Goal: Task Accomplishment & Management: Complete application form

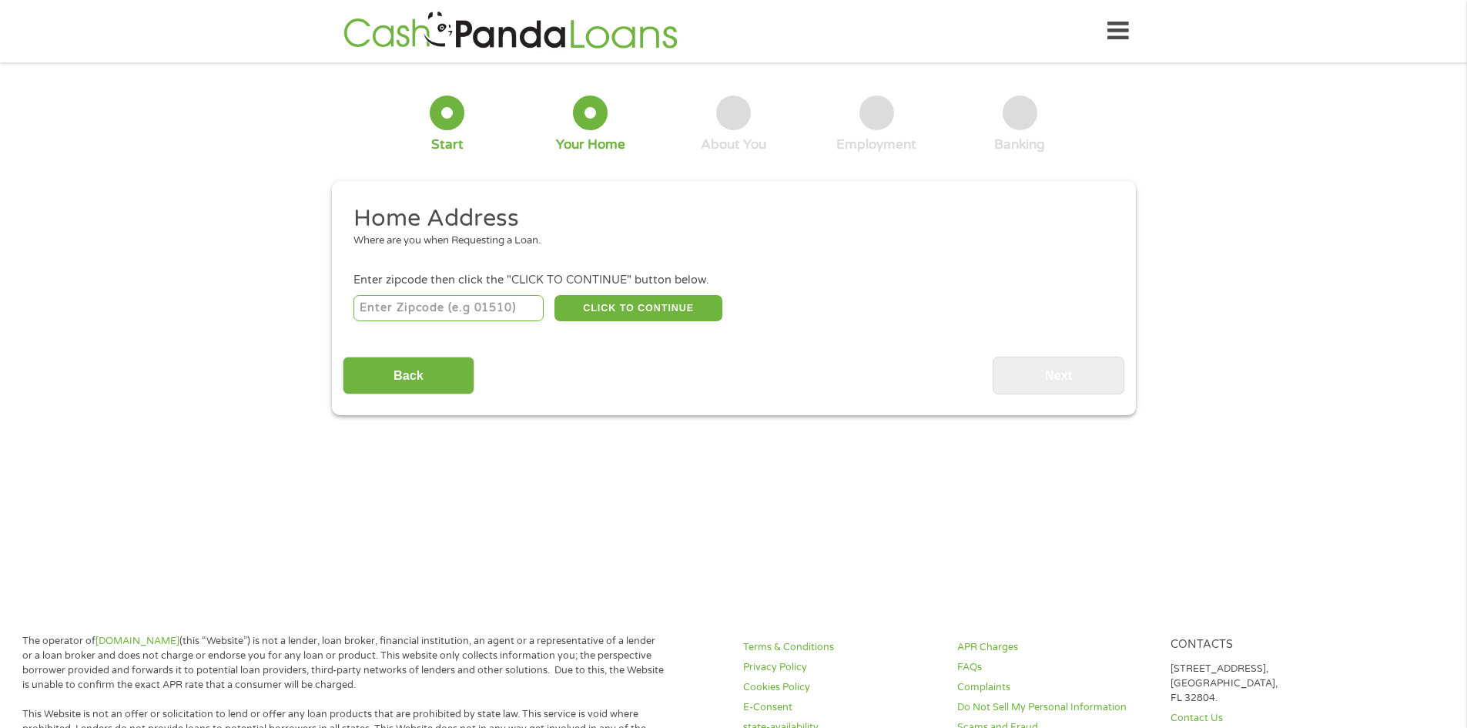
click at [444, 305] on input "number" at bounding box center [449, 308] width 190 height 26
type input "94605"
click at [642, 313] on button "CLICK TO CONTINUE" at bounding box center [639, 308] width 168 height 26
type input "94605"
type input "[GEOGRAPHIC_DATA]"
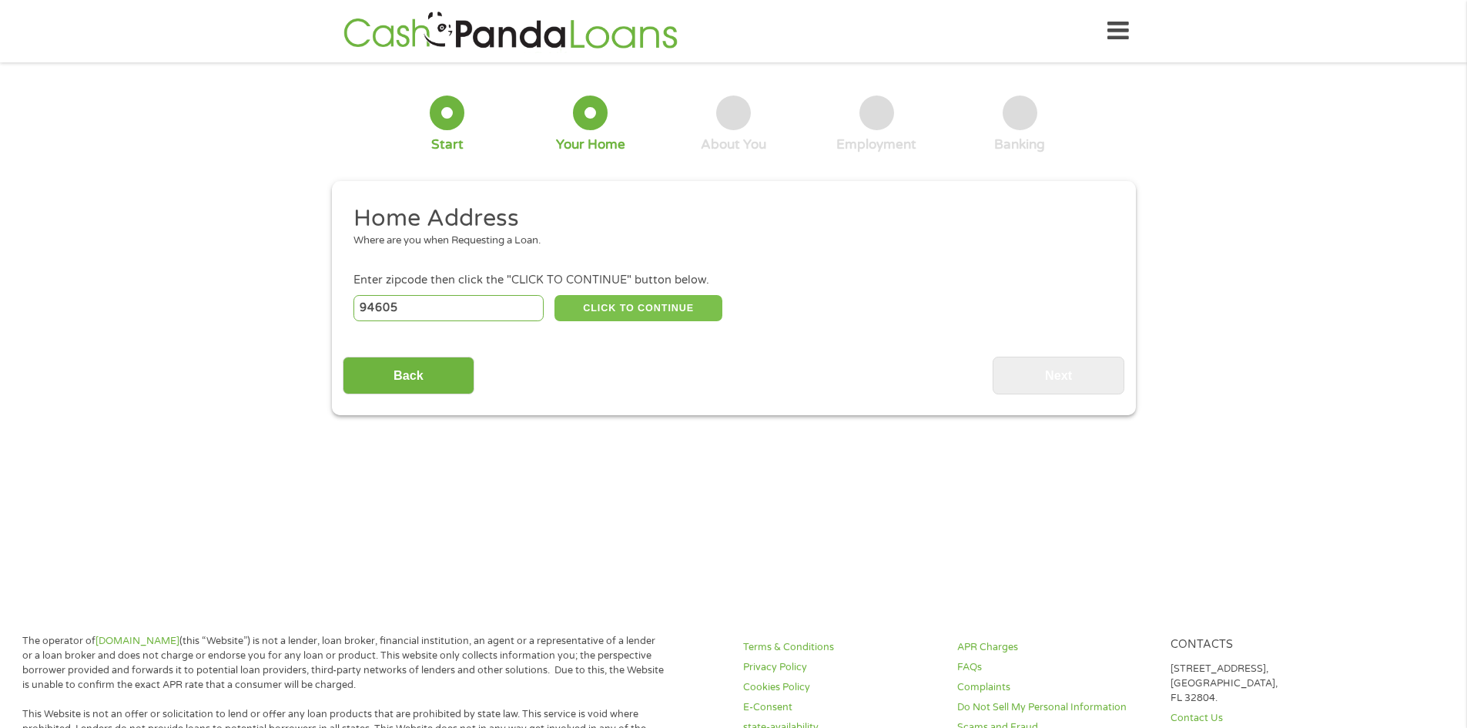
select select "[US_STATE]"
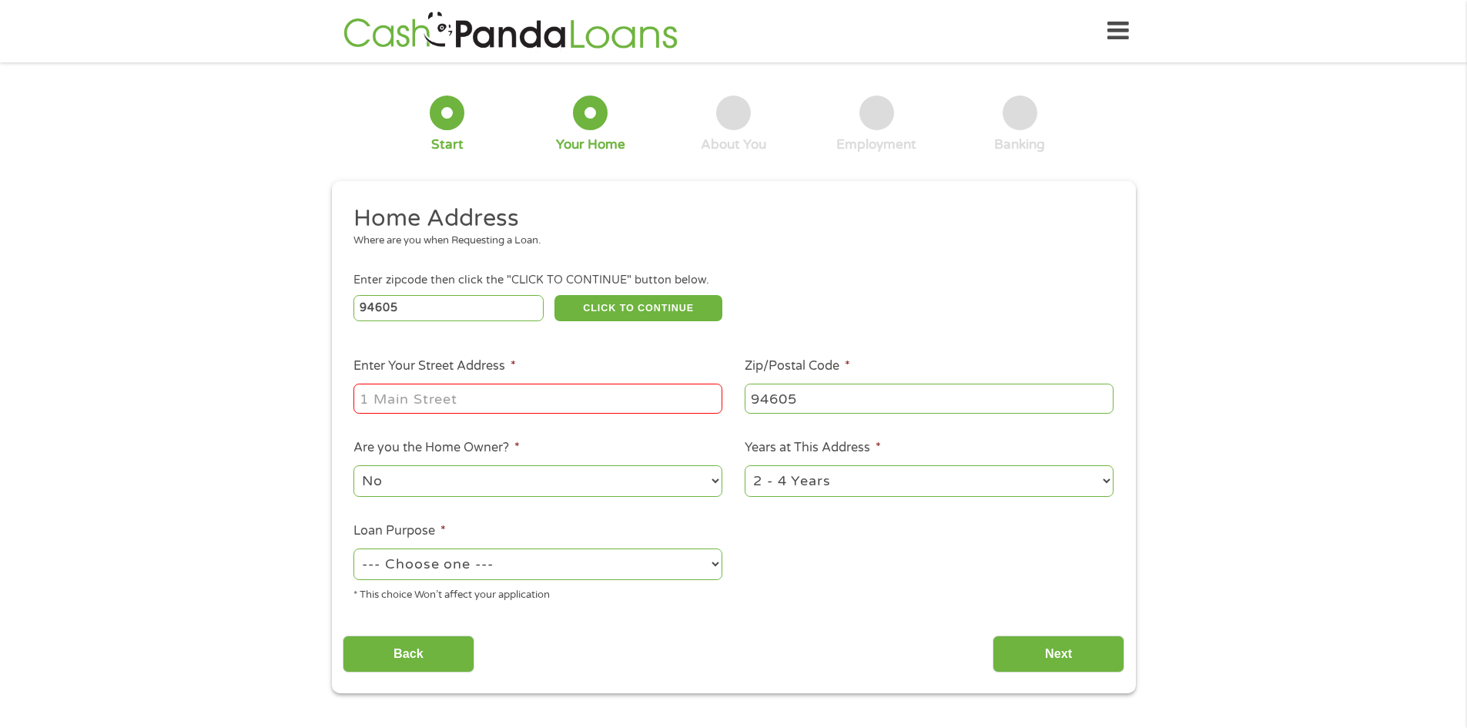
click at [562, 390] on input "Enter Your Street Address *" at bounding box center [538, 398] width 369 height 29
type input "[STREET_ADDRESS]"
click at [793, 474] on select "1 Year or less 1 - 2 Years 2 - 4 Years Over 4 Years" at bounding box center [929, 481] width 369 height 32
select select "60months"
click at [745, 465] on select "1 Year or less 1 - 2 Years 2 - 4 Years Over 4 Years" at bounding box center [929, 481] width 369 height 32
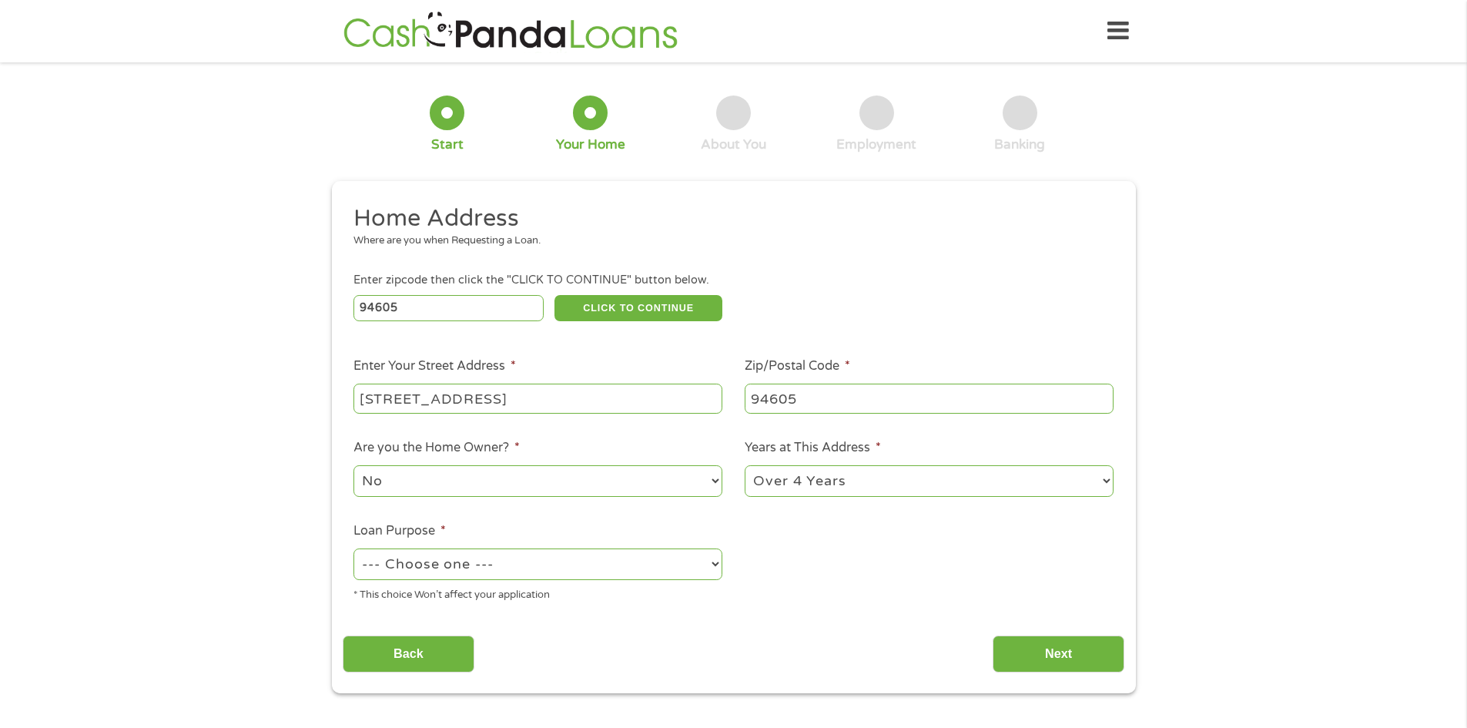
drag, startPoint x: 462, startPoint y: 549, endPoint x: 714, endPoint y: 590, distance: 255.2
click at [464, 550] on select "--- Choose one --- Pay Bills Debt Consolidation Home Improvement Major Purchase…" at bounding box center [538, 564] width 369 height 32
select select "paybills"
click at [354, 548] on select "--- Choose one --- Pay Bills Debt Consolidation Home Improvement Major Purchase…" at bounding box center [538, 564] width 369 height 32
click at [1044, 672] on input "Next" at bounding box center [1059, 654] width 132 height 38
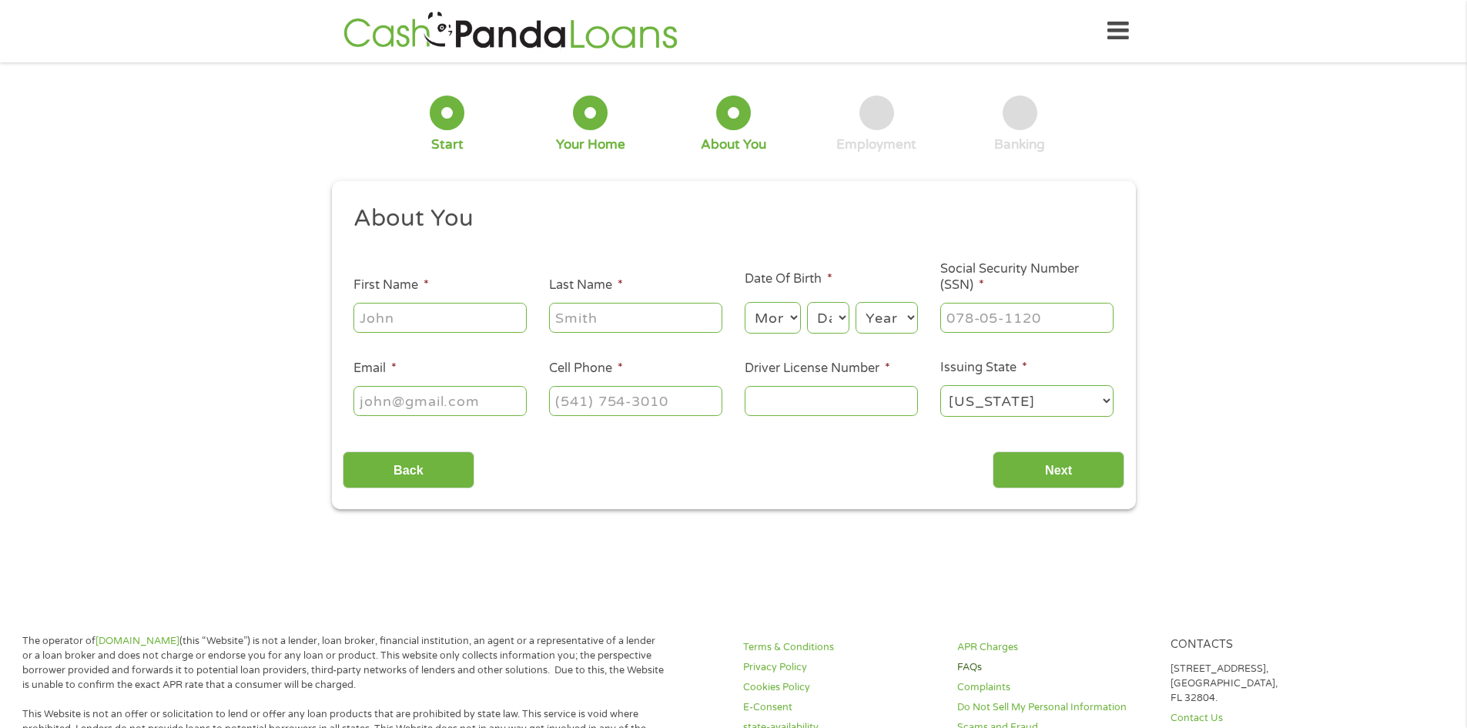
scroll to position [6, 6]
click at [1048, 662] on link "FAQs" at bounding box center [1055, 667] width 196 height 15
drag, startPoint x: 453, startPoint y: 319, endPoint x: 490, endPoint y: 334, distance: 39.8
click at [458, 319] on input "First Name *" at bounding box center [440, 317] width 173 height 29
type input "Latrella"
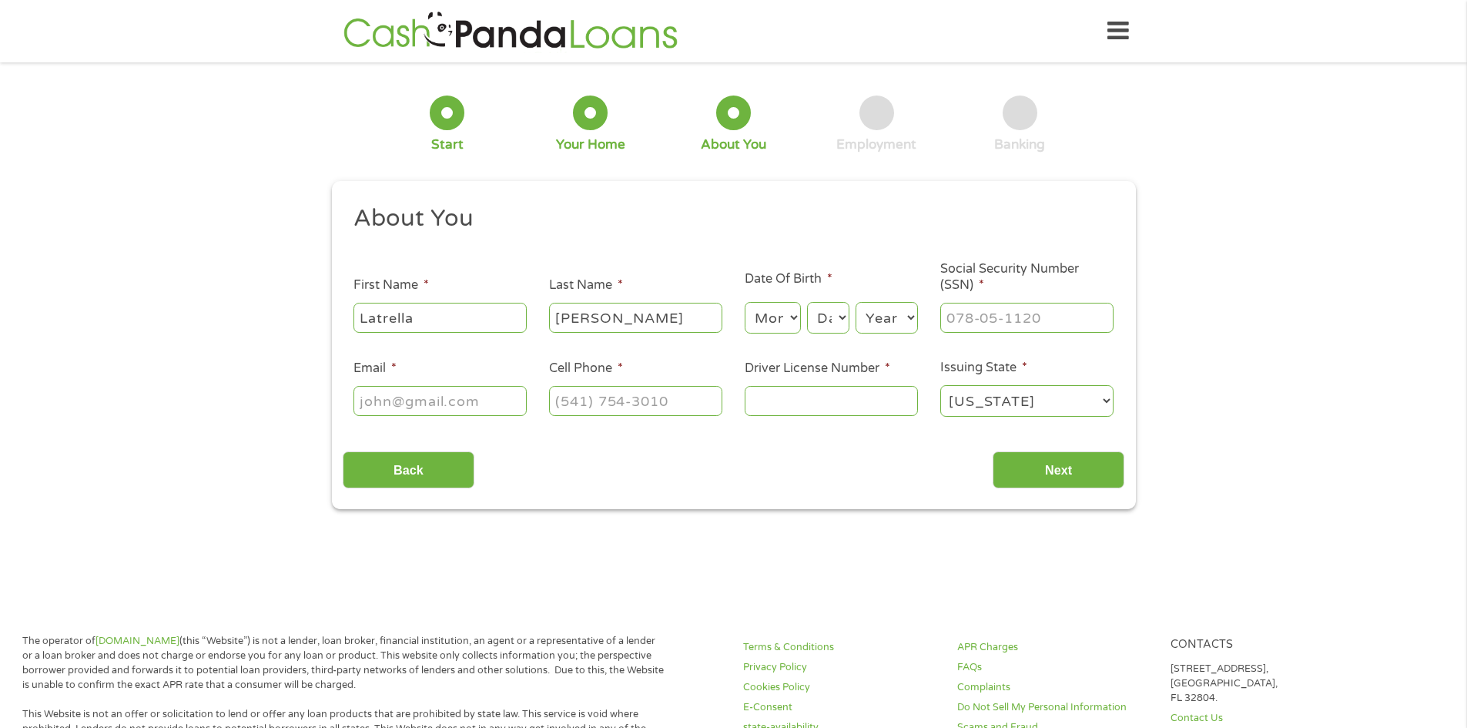
type input "[PERSON_NAME]"
select select "10"
select select "13"
select select "1988"
type input "607-18-0415"
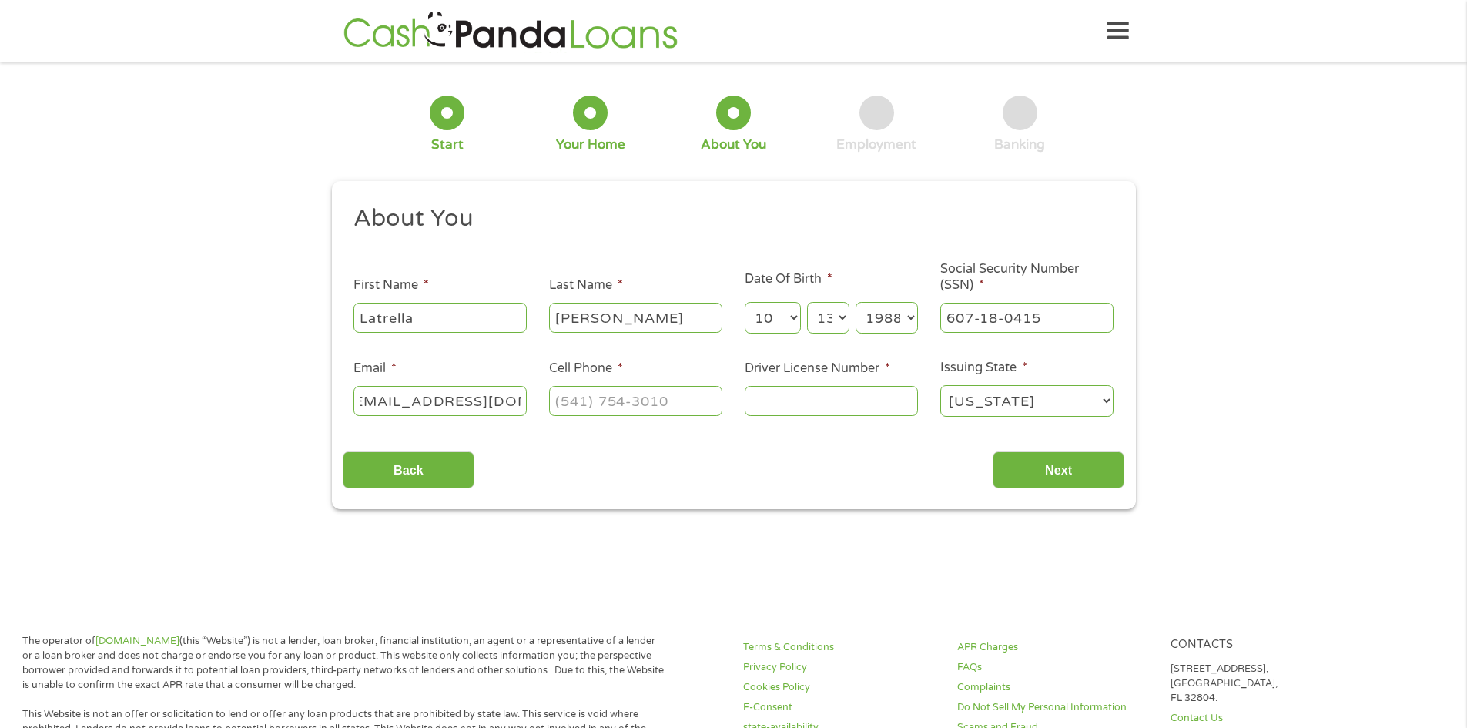
scroll to position [0, 22]
type input "[EMAIL_ADDRESS][DOMAIN_NAME]"
type input "[PHONE_NUMBER]"
type input "E1089250"
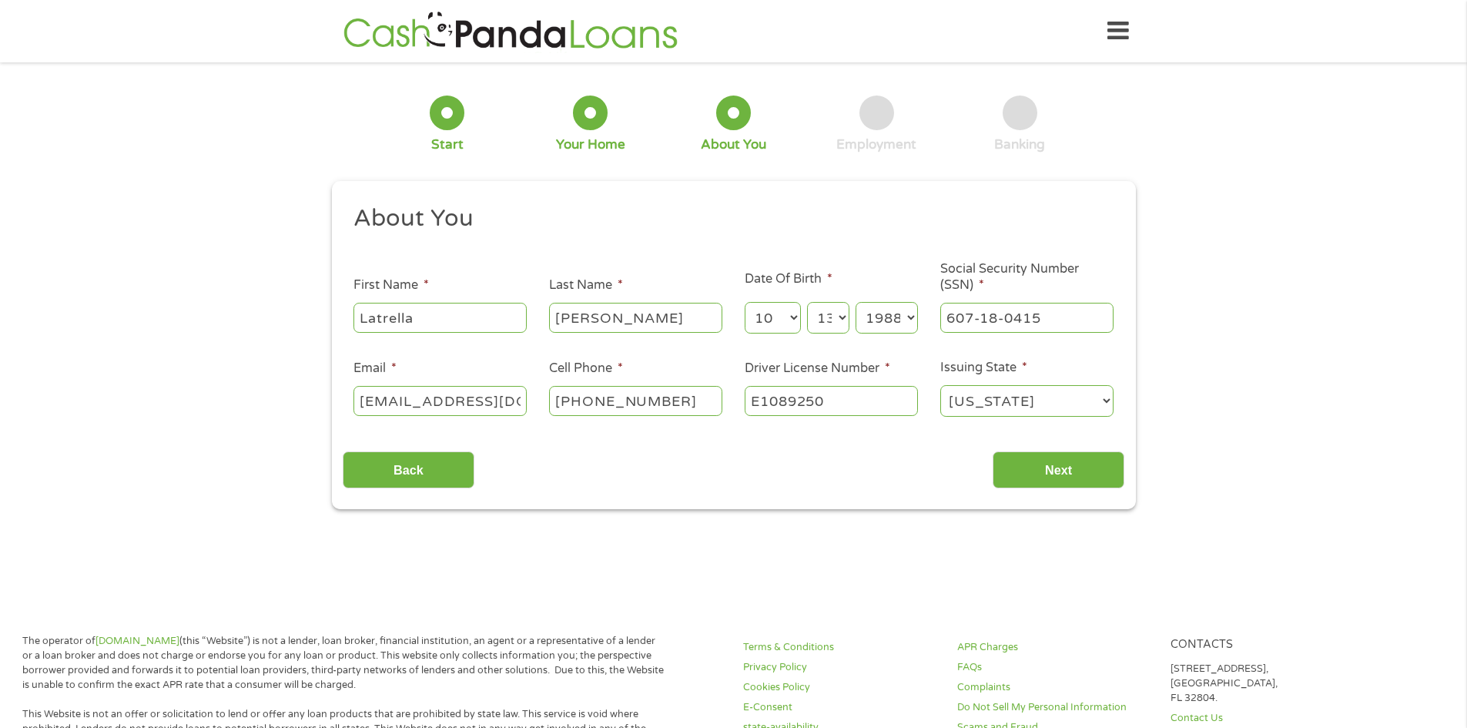
click at [1125, 488] on div "Back Next" at bounding box center [734, 464] width 782 height 49
click at [1105, 471] on input "Next" at bounding box center [1059, 470] width 132 height 38
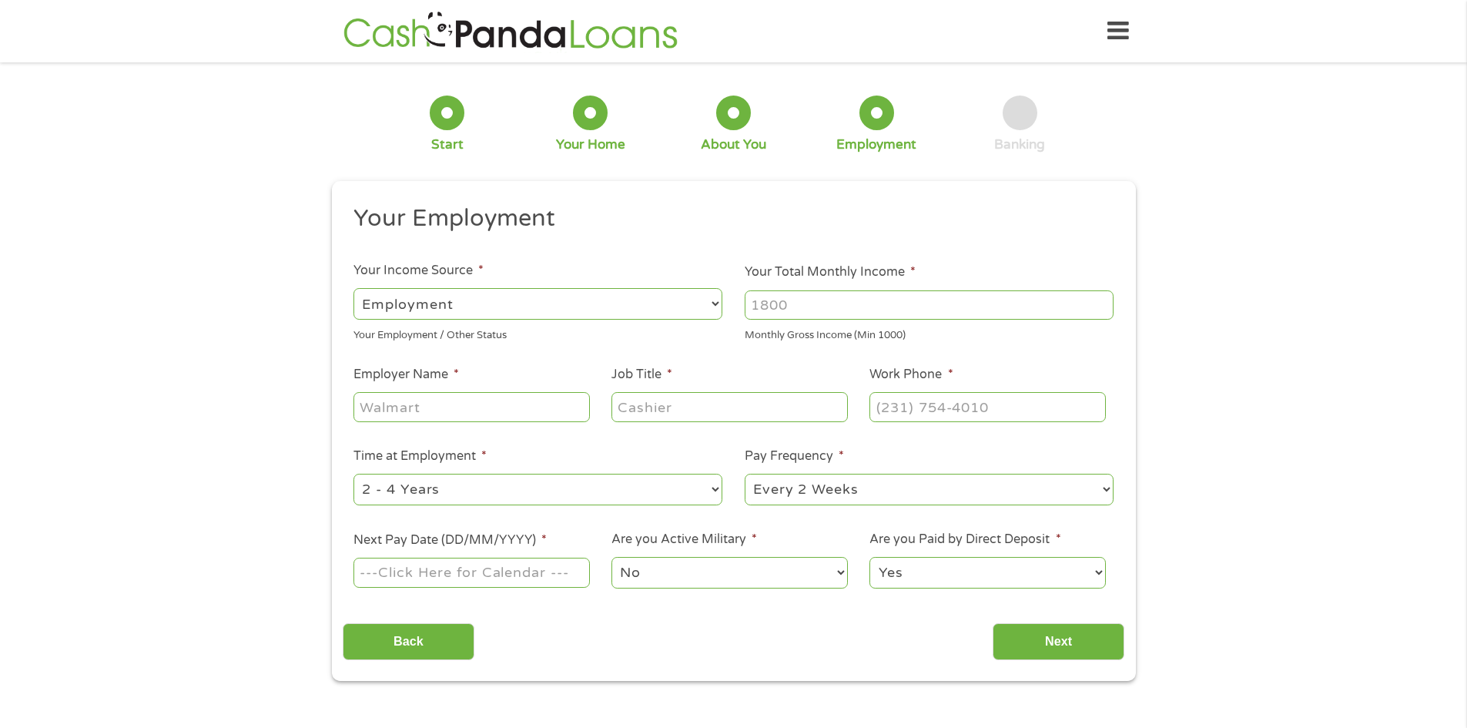
scroll to position [6, 6]
drag, startPoint x: 828, startPoint y: 303, endPoint x: 1128, endPoint y: 349, distance: 303.9
click at [829, 303] on input "Your Total Monthly Income *" at bounding box center [929, 304] width 369 height 29
type input "2800"
click at [434, 407] on input "Employer Name *" at bounding box center [472, 406] width 236 height 29
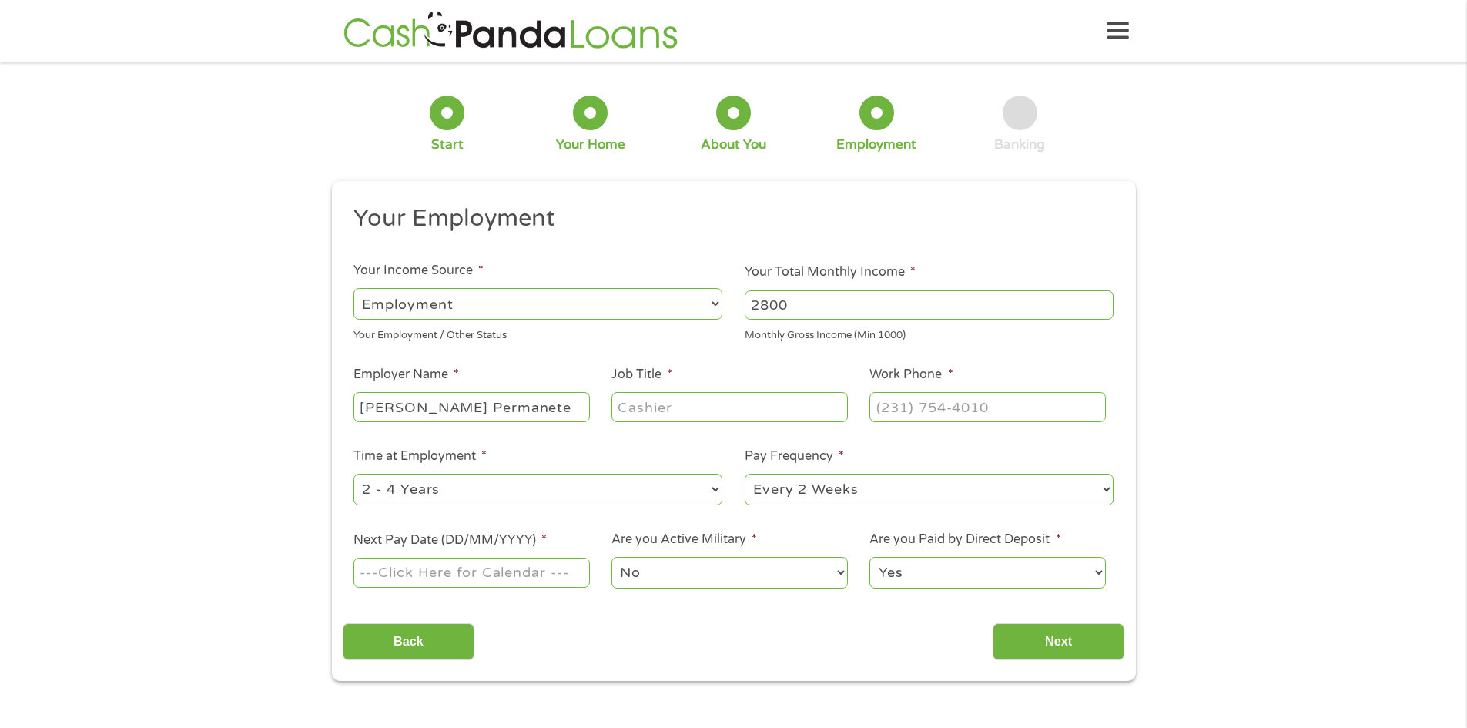
type input "[PERSON_NAME] Permanete"
type input "R"
type input "Scheduler"
type input "(415) 833-____"
type input "[PHONE_NUMBER]"
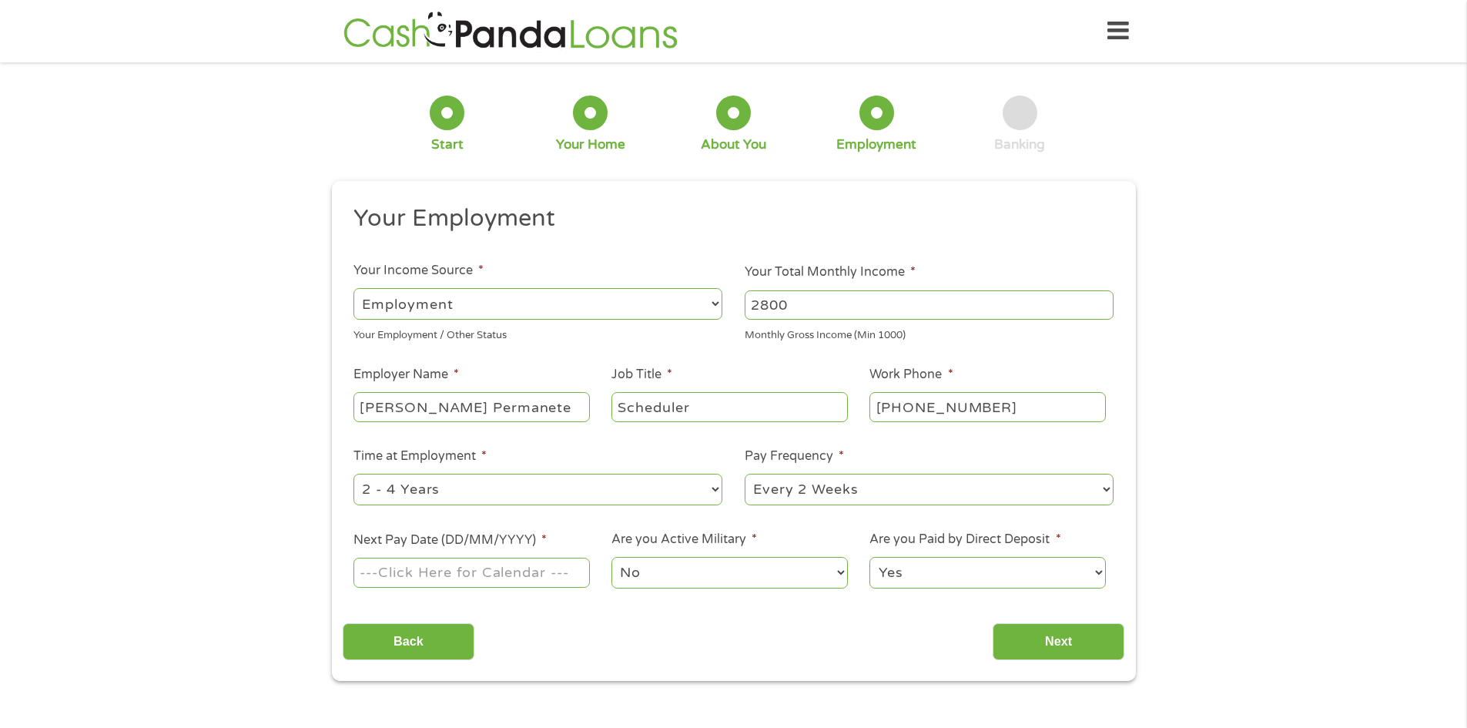
click at [478, 577] on input "Next Pay Date (DD/MM/YYYY) *" at bounding box center [472, 572] width 236 height 29
type input "[DATE]"
click at [1095, 639] on input "Next" at bounding box center [1059, 642] width 132 height 38
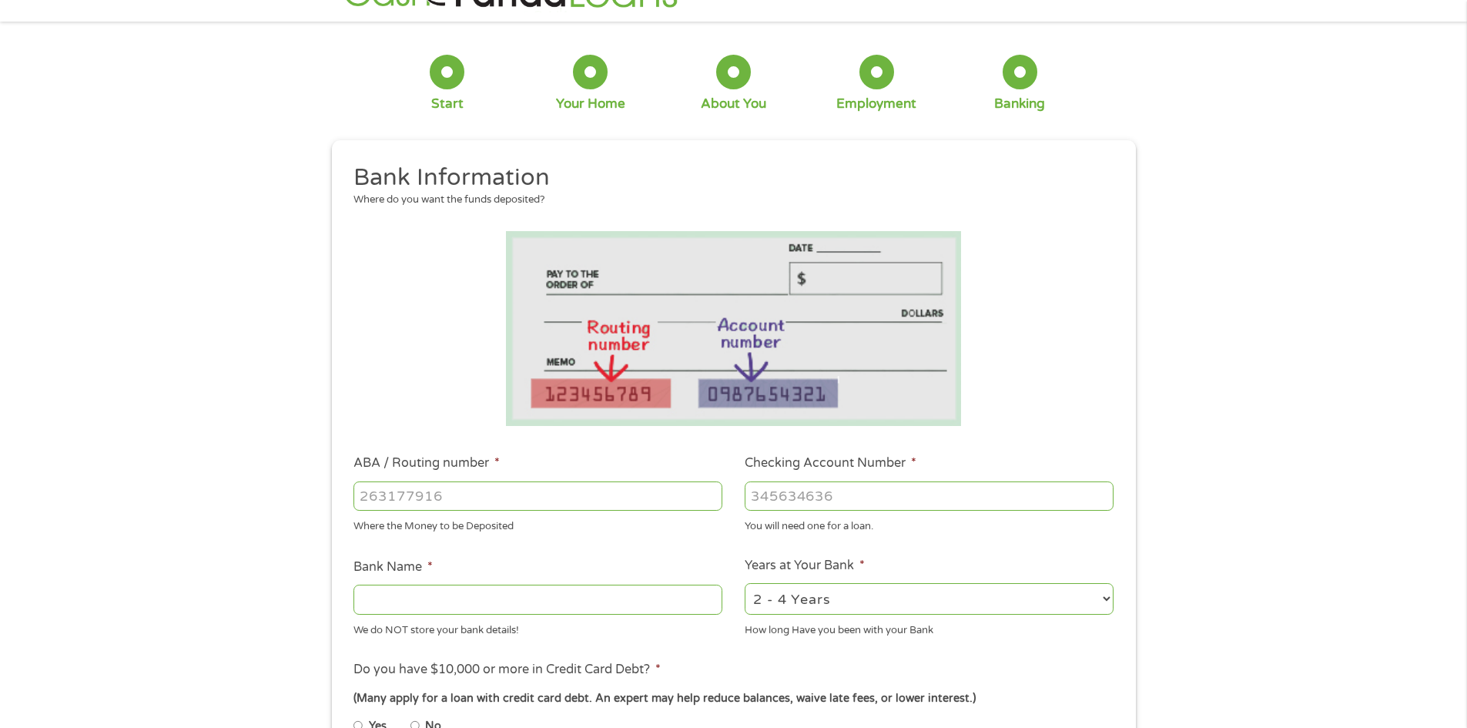
scroll to position [154, 0]
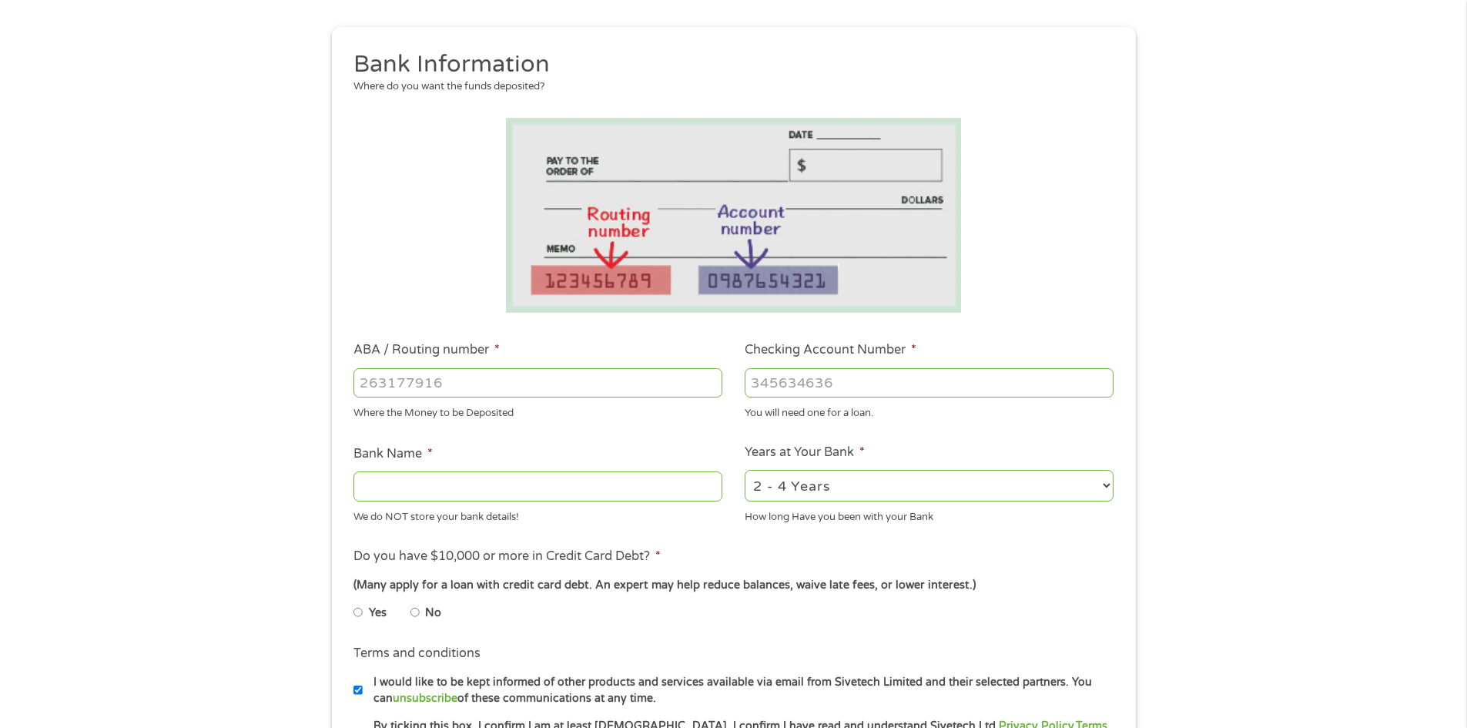
click at [467, 386] on input "ABA / Routing number *" at bounding box center [538, 382] width 369 height 29
type input "2560"
click at [833, 397] on div at bounding box center [929, 382] width 369 height 35
click at [847, 387] on input "Checking Account Number *" at bounding box center [929, 382] width 369 height 29
type input "7181733358"
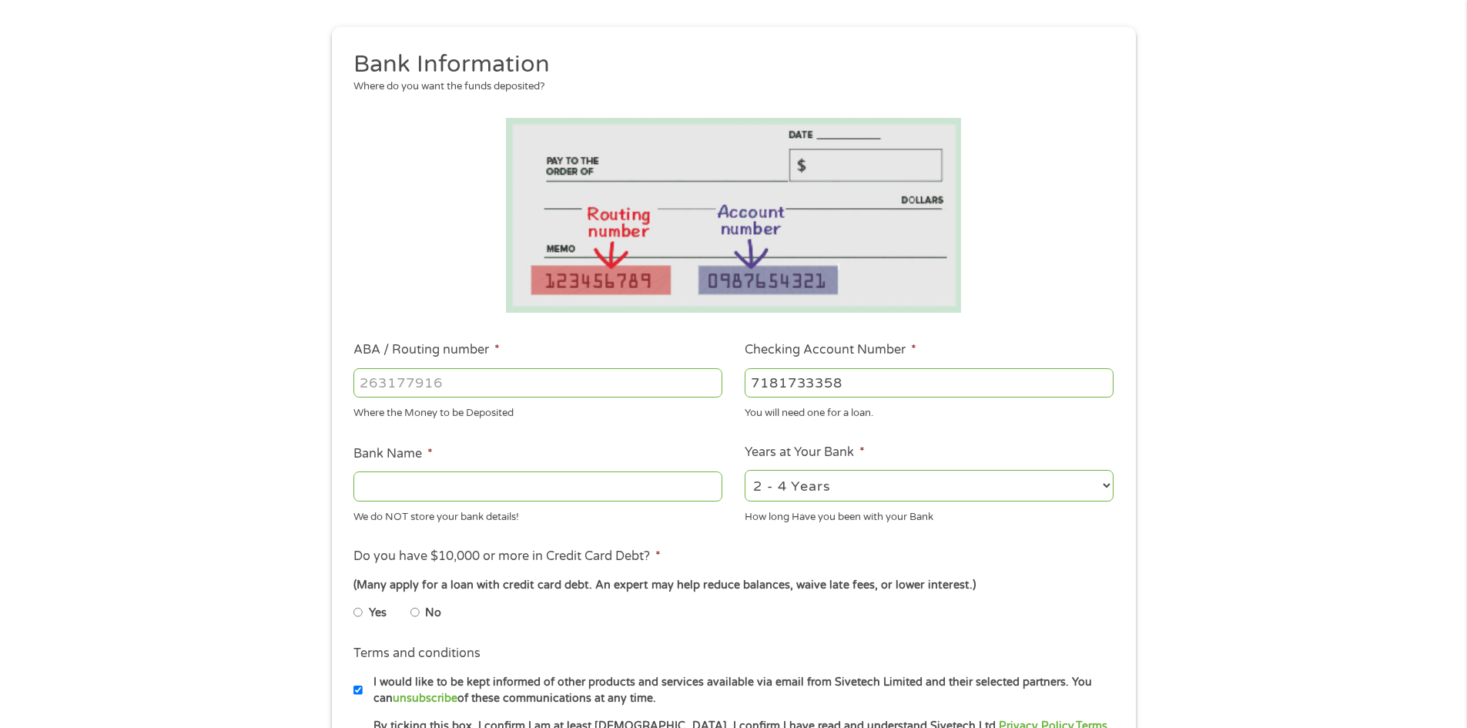
click at [475, 485] on input "Bank Name *" at bounding box center [538, 485] width 369 height 29
type input "Navy Federal"
click at [849, 504] on div "2 - 4 Years 6 - 12 Months 1 - 2 Years Over 4 Years" at bounding box center [929, 486] width 369 height 37
click at [844, 489] on select "2 - 4 Years 6 - 12 Months 1 - 2 Years Over 4 Years" at bounding box center [929, 486] width 369 height 32
click at [745, 470] on select "2 - 4 Years 6 - 12 Months 1 - 2 Years Over 4 Years" at bounding box center [929, 486] width 369 height 32
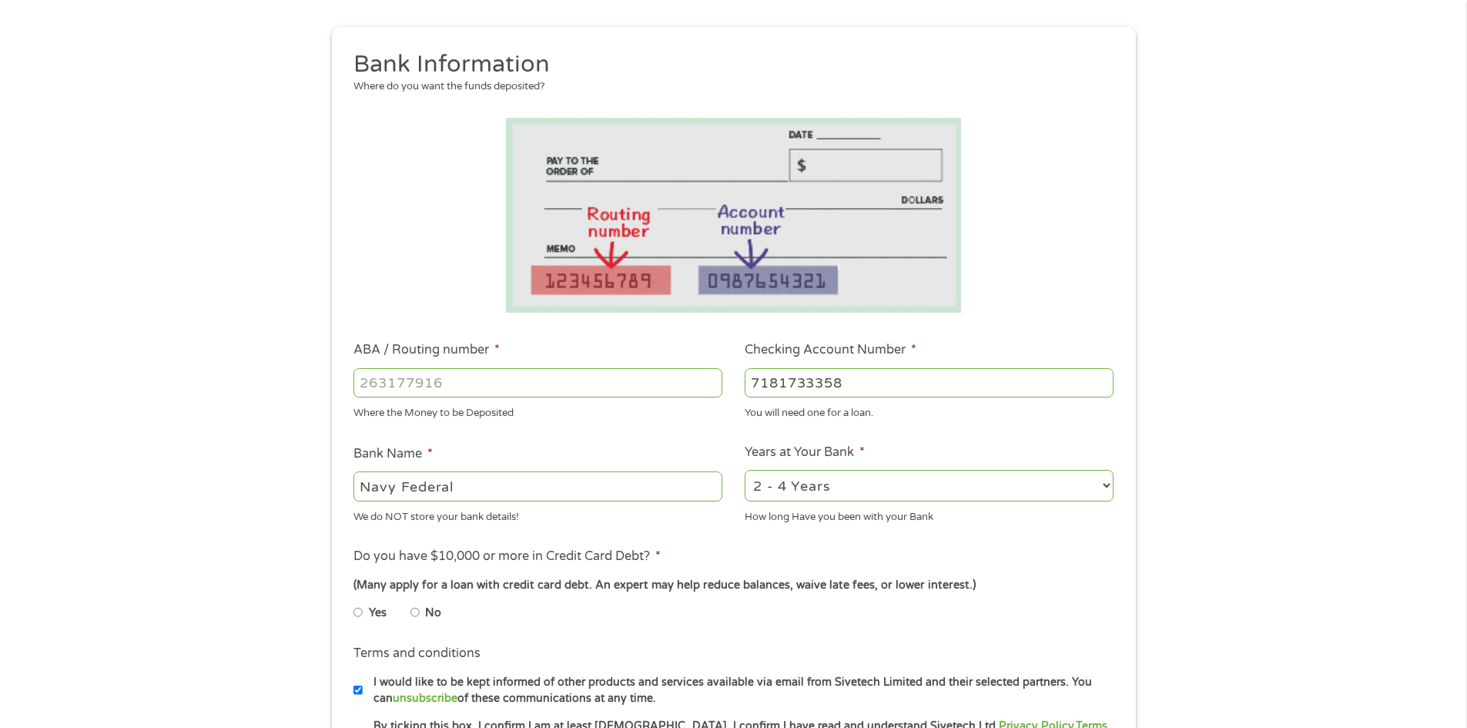
click at [803, 503] on div "2 - 4 Years 6 - 12 Months 1 - 2 Years Over 4 Years" at bounding box center [929, 486] width 369 height 37
click at [816, 486] on select "2 - 4 Years 6 - 12 Months 1 - 2 Years Over 4 Years" at bounding box center [929, 486] width 369 height 32
select select "12months"
click at [745, 470] on select "2 - 4 Years 6 - 12 Months 1 - 2 Years Over 4 Years" at bounding box center [929, 486] width 369 height 32
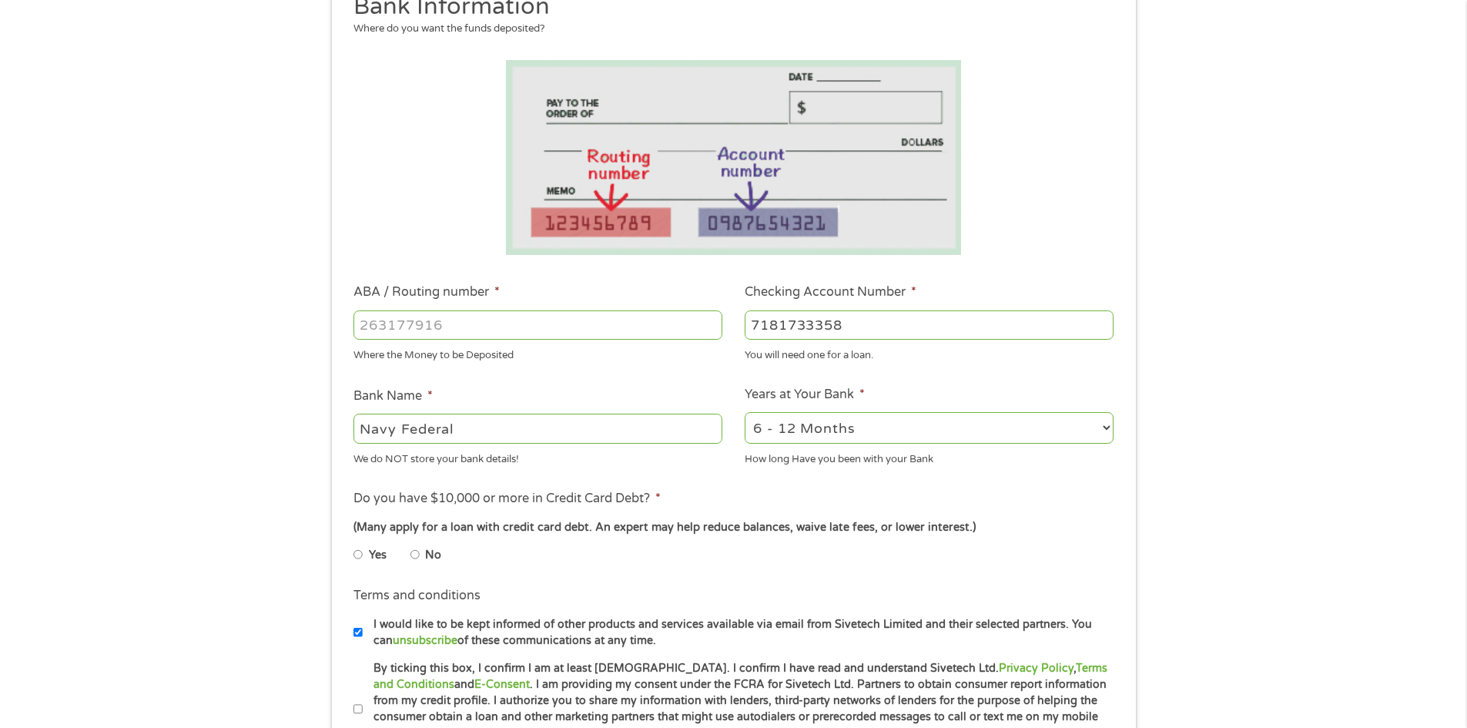
scroll to position [308, 0]
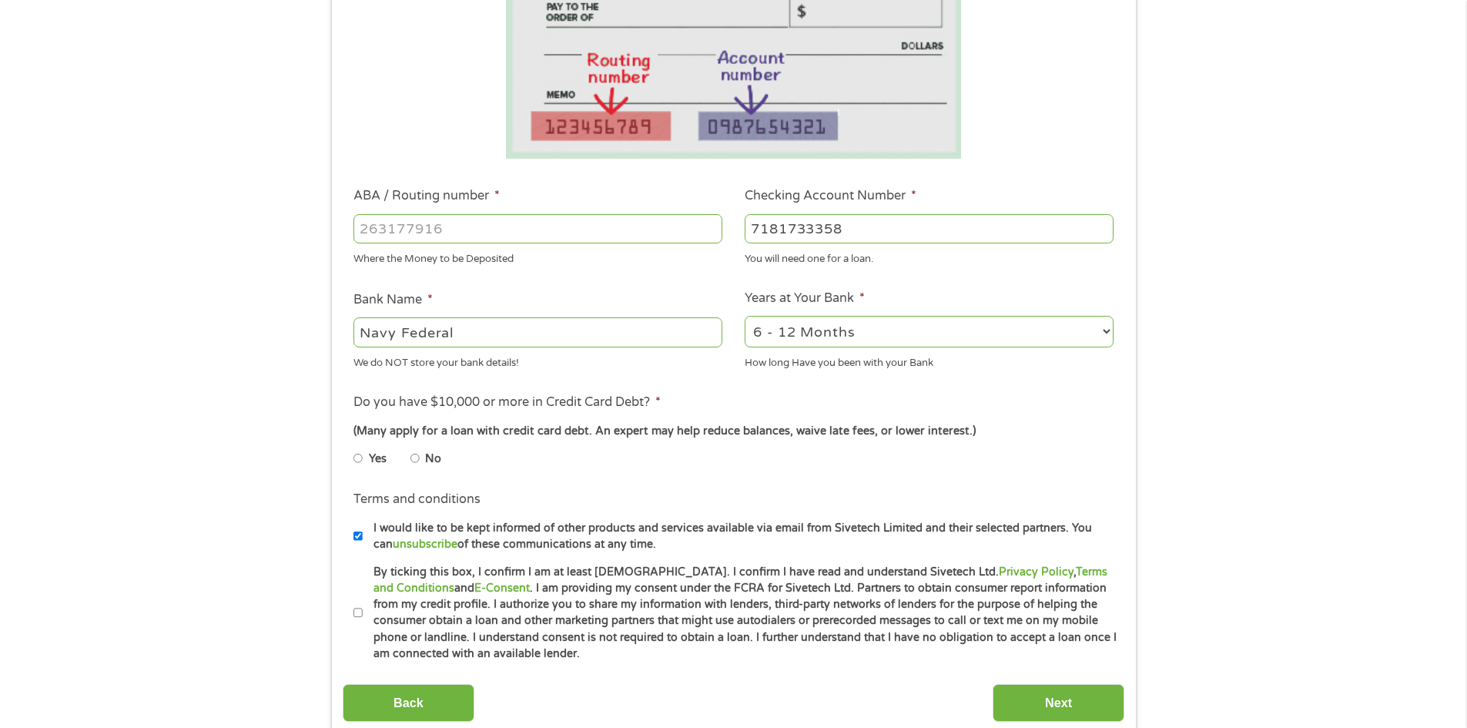
click at [423, 461] on li "No" at bounding box center [438, 459] width 55 height 30
click at [411, 458] on input "No" at bounding box center [415, 458] width 9 height 25
radio input "true"
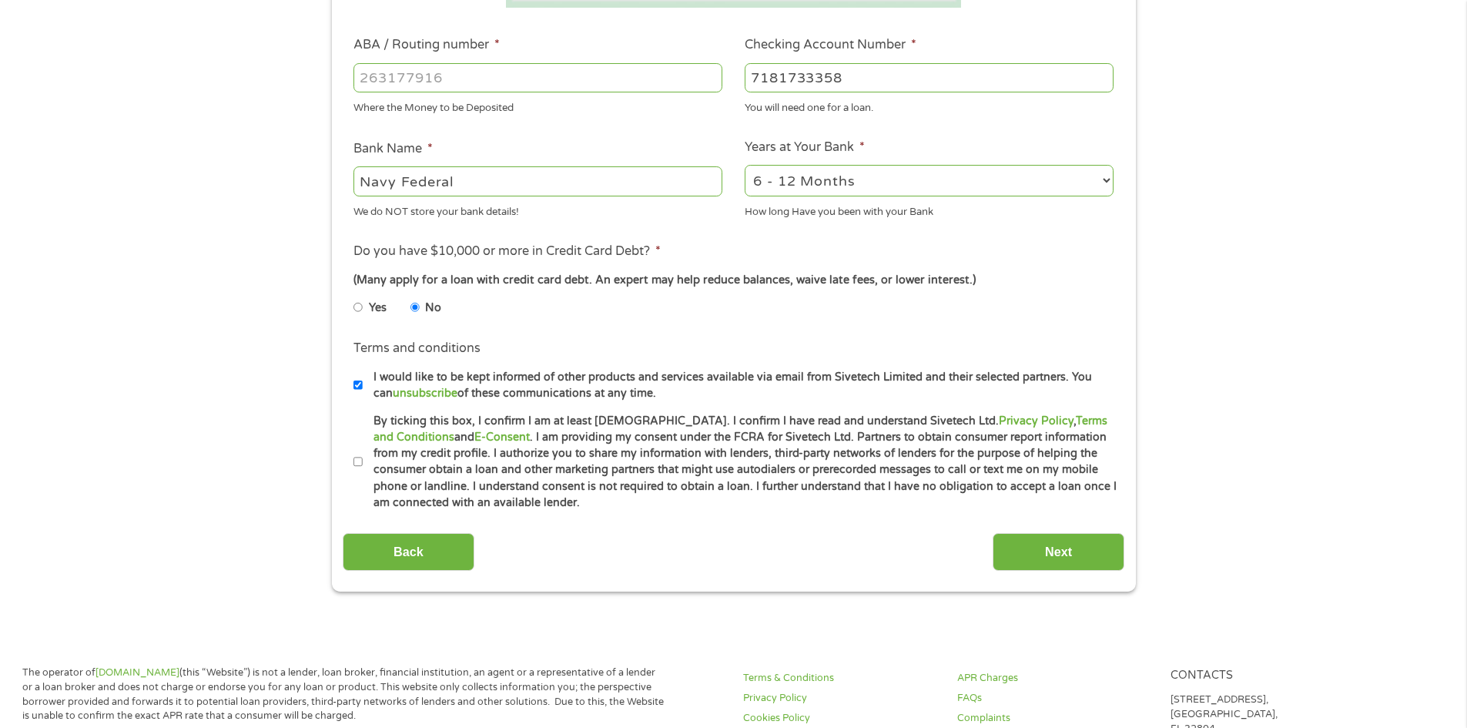
scroll to position [462, 0]
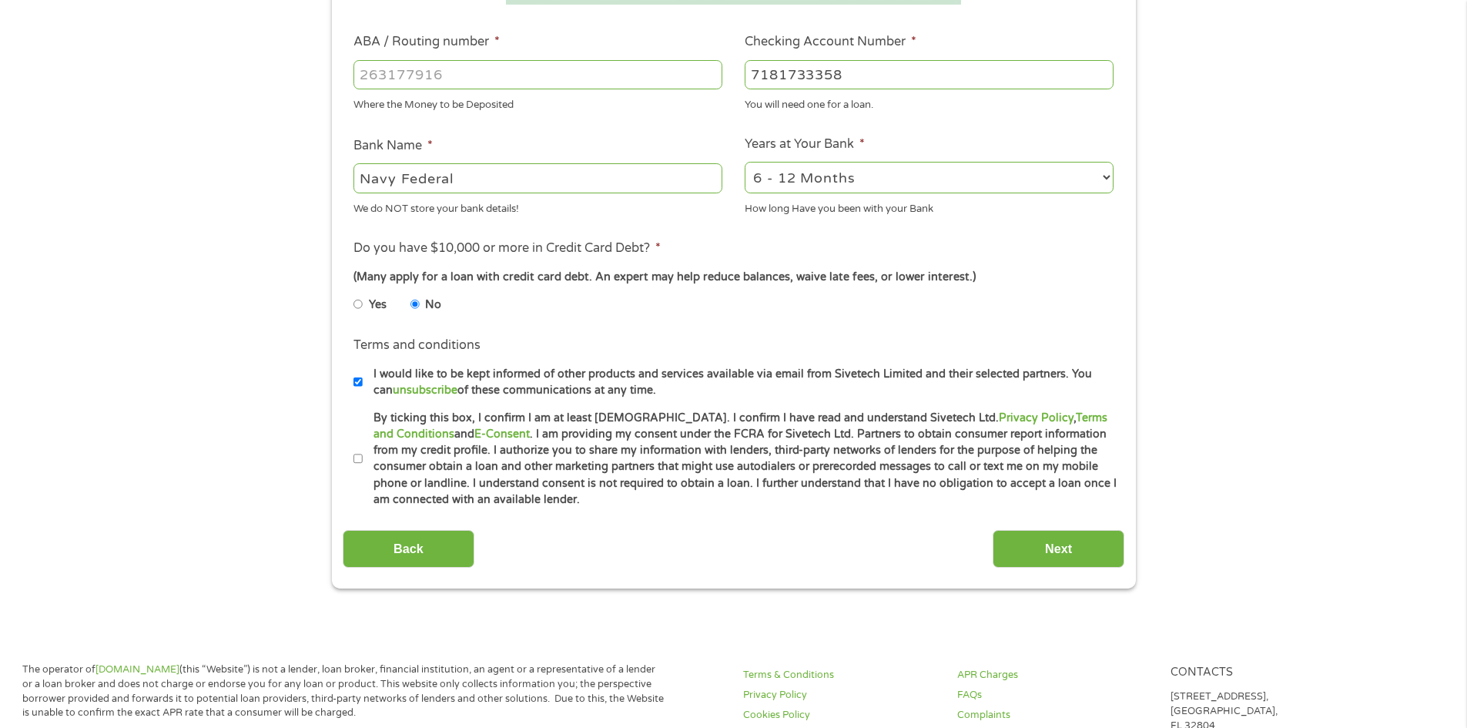
click at [356, 468] on input "By ticking this box, I confirm I am at least [DEMOGRAPHIC_DATA]. I confirm I ha…" at bounding box center [358, 459] width 9 height 25
checkbox input "true"
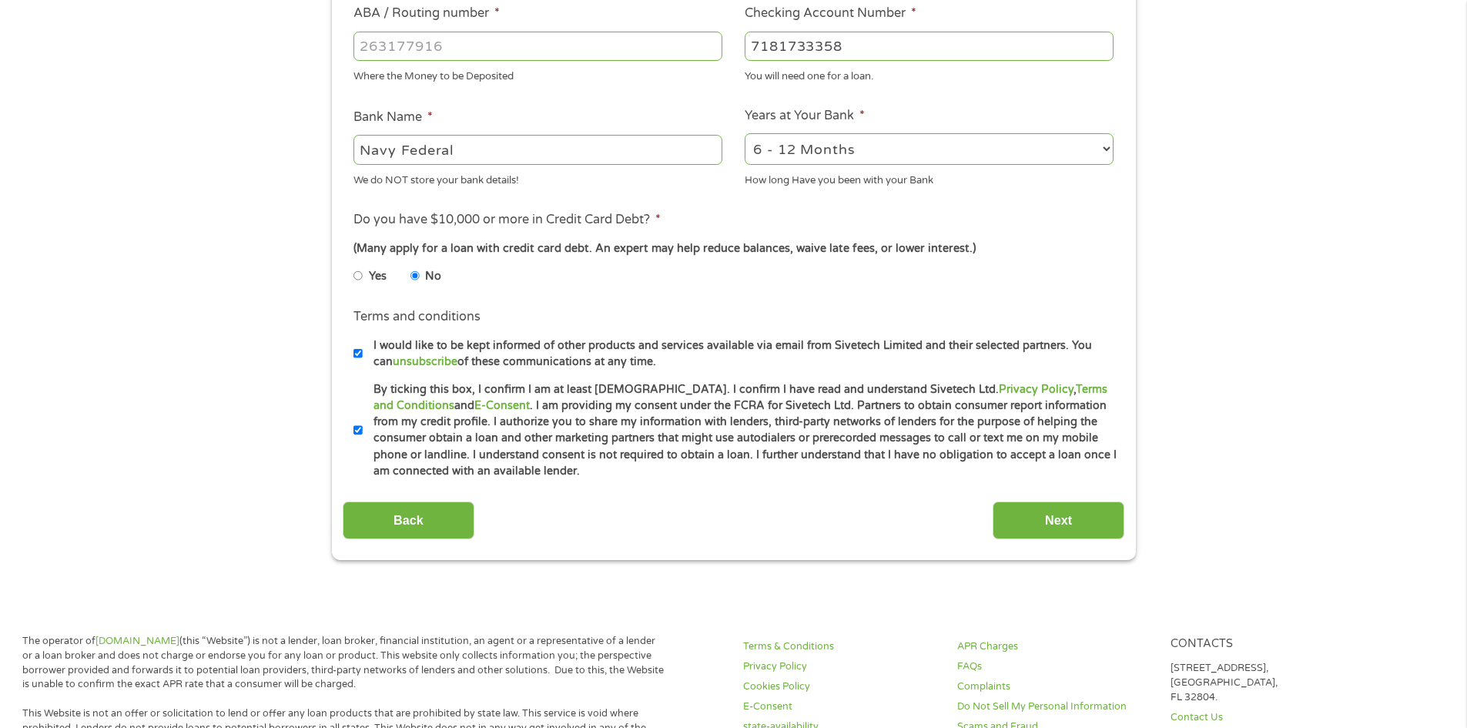
scroll to position [616, 0]
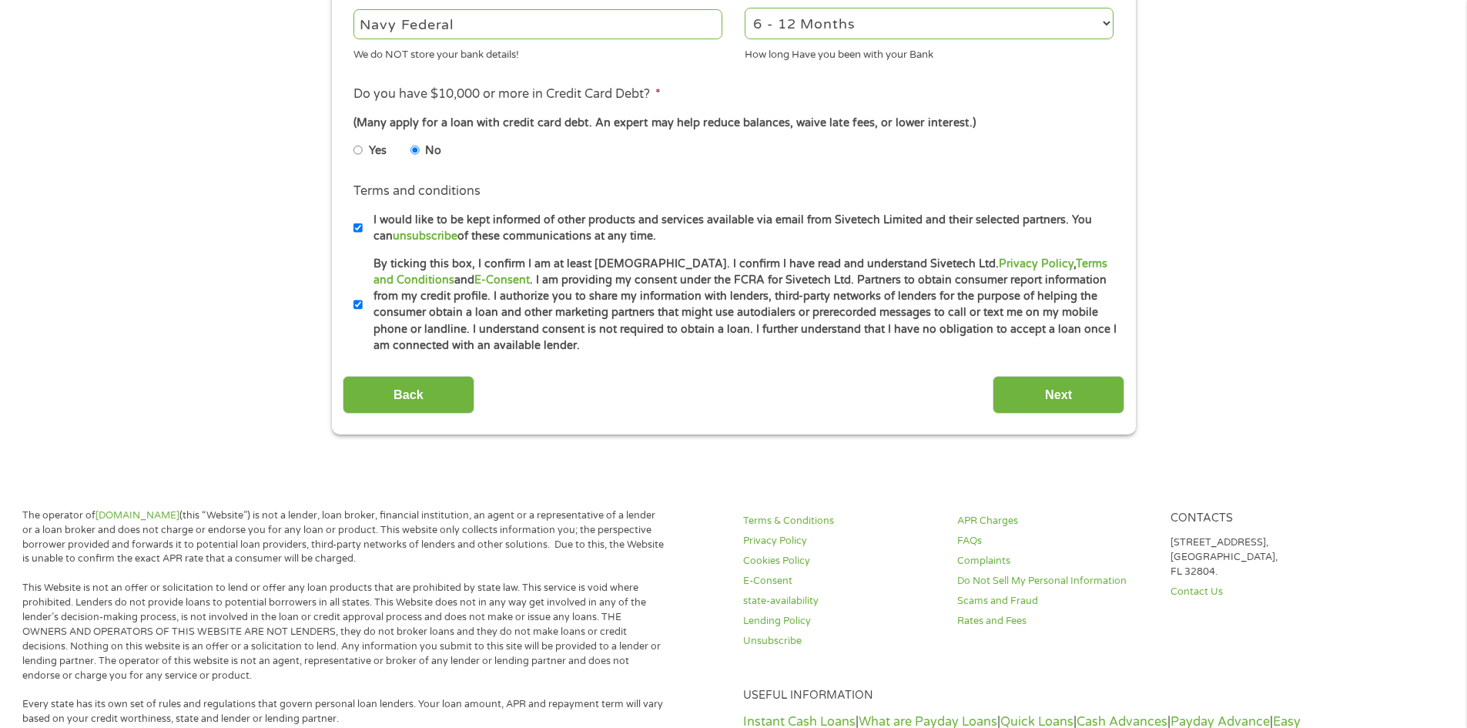
drag, startPoint x: 1020, startPoint y: 395, endPoint x: 1098, endPoint y: 488, distance: 120.8
click at [1020, 395] on input "Next" at bounding box center [1059, 395] width 132 height 38
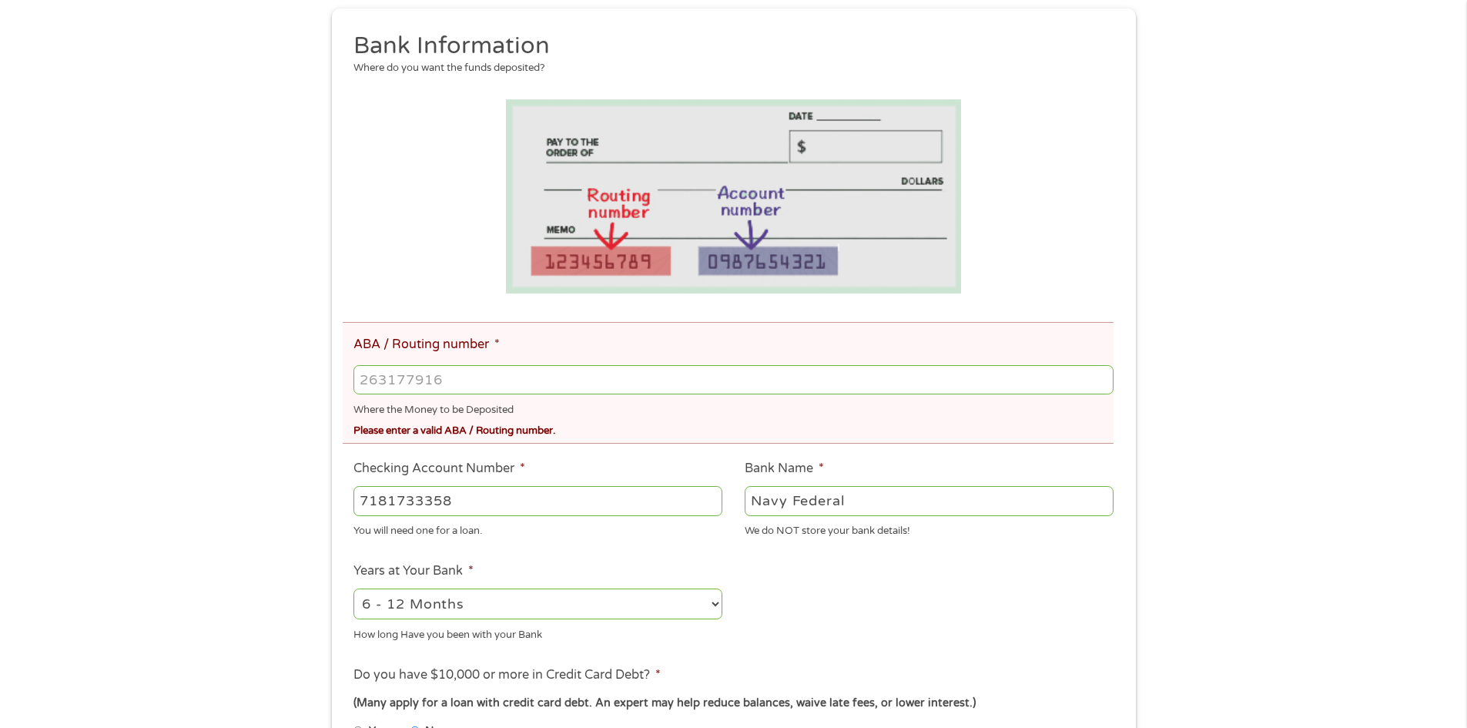
scroll to position [231, 0]
click at [420, 380] on input "ABA / Routing number *" at bounding box center [733, 378] width 759 height 29
type input "256074974"
type input "NAVY FEDERAL CREDIT UNION"
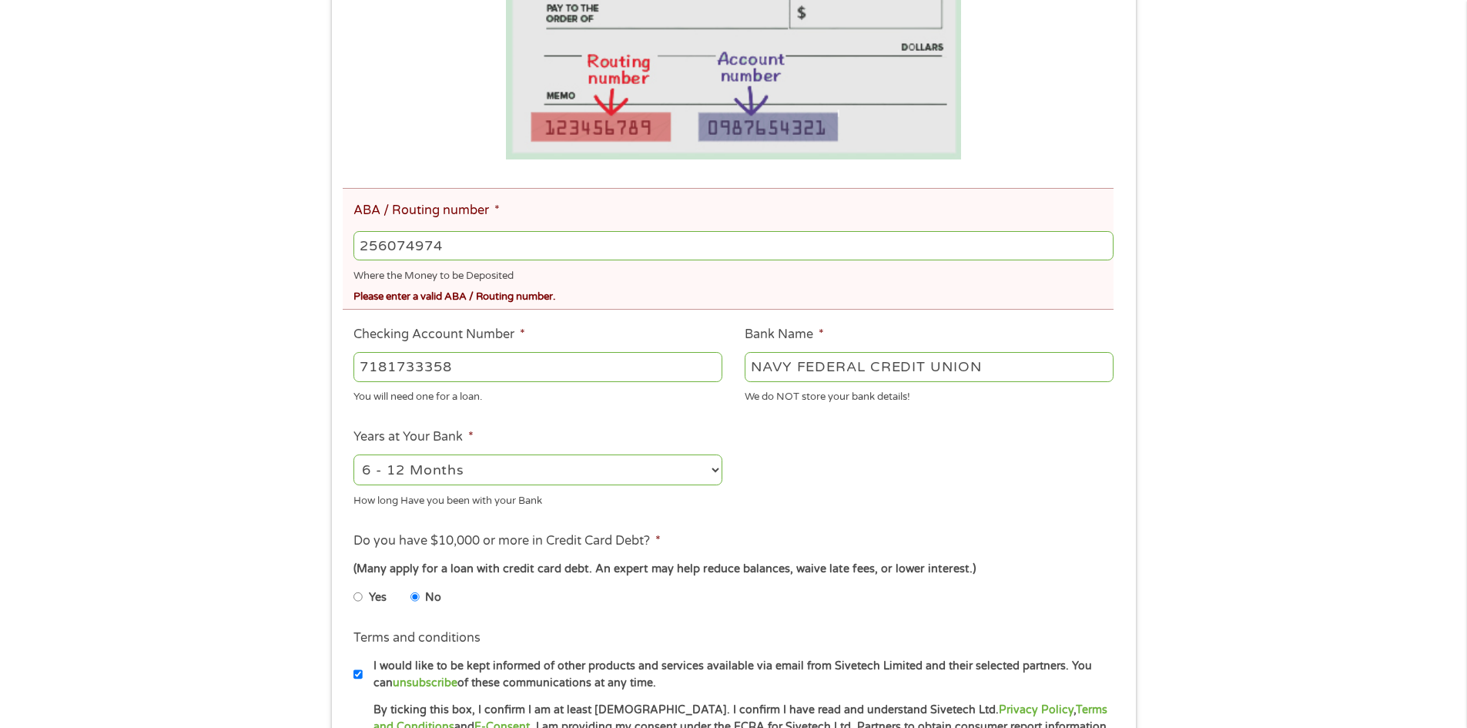
scroll to position [616, 0]
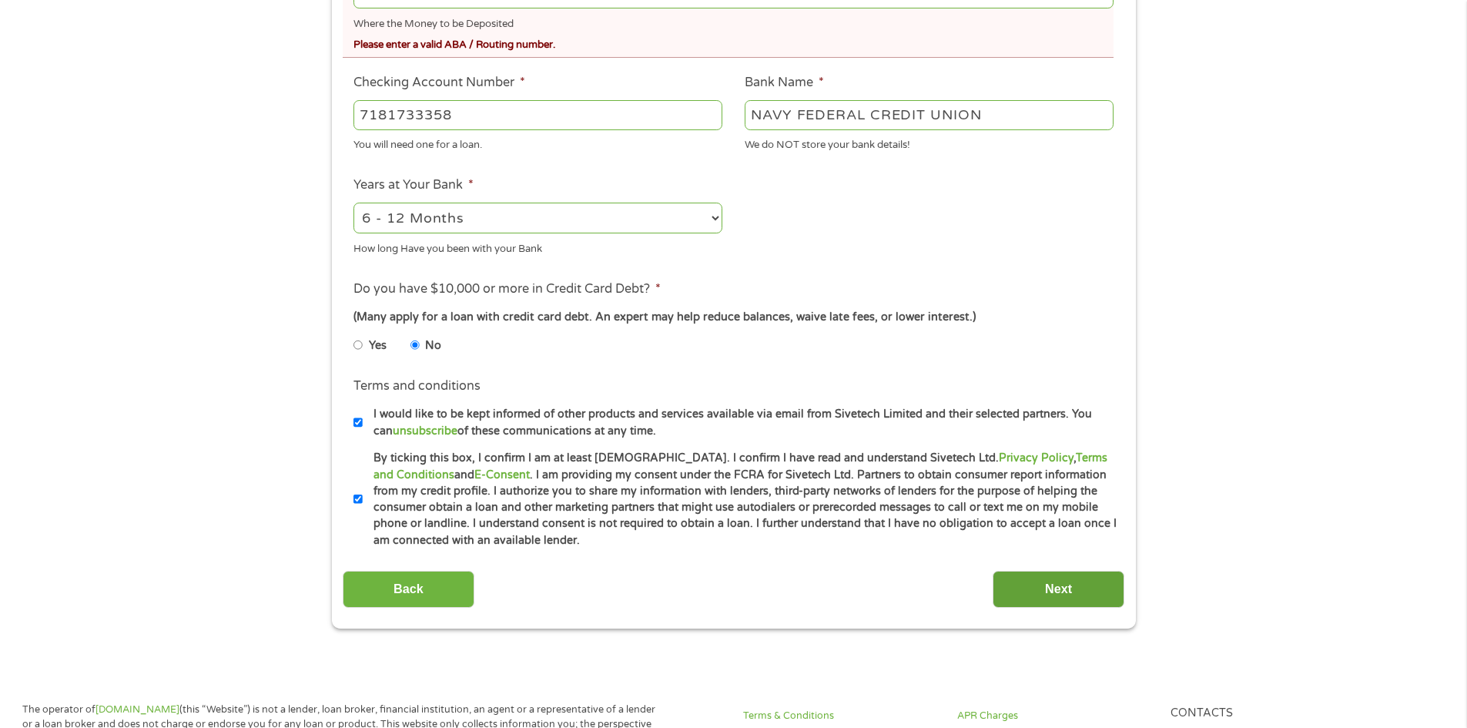
type input "256074974"
click at [1073, 588] on input "Next" at bounding box center [1059, 590] width 132 height 38
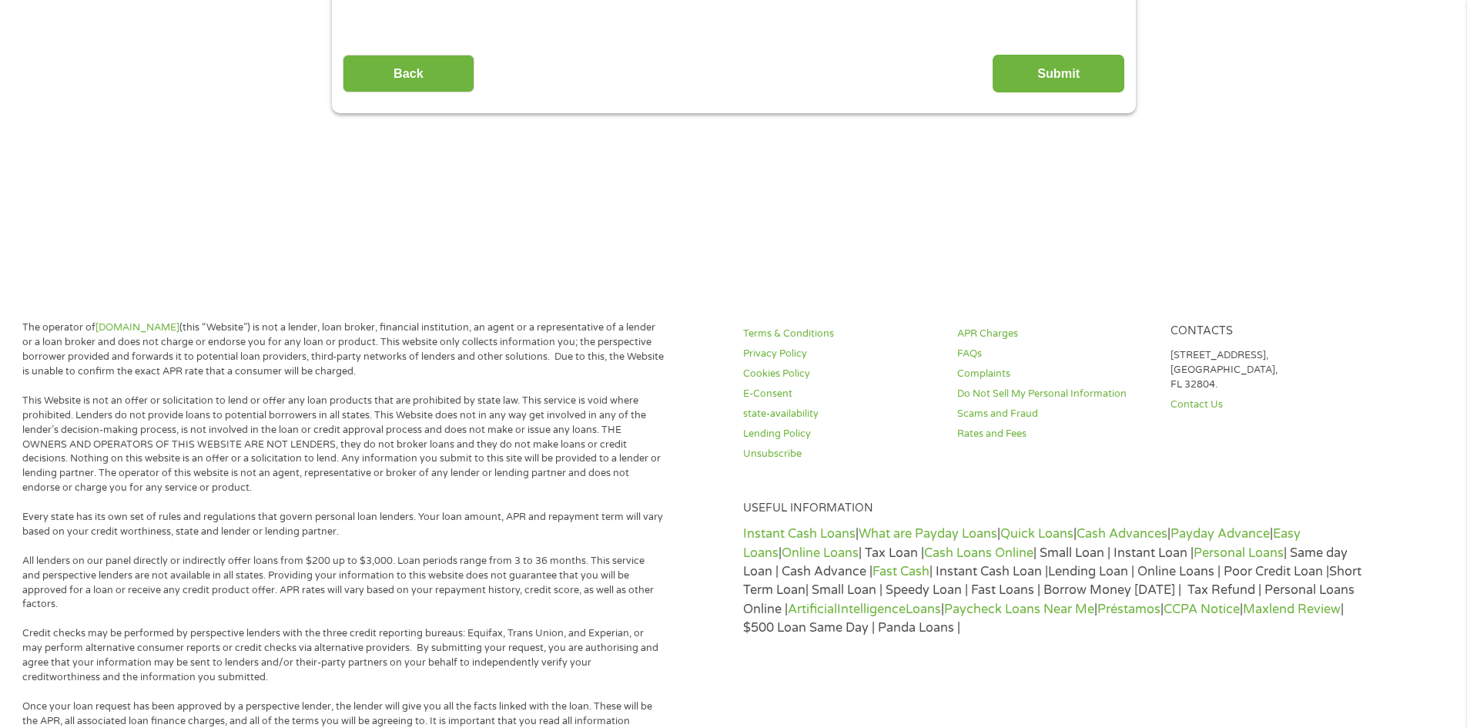
scroll to position [0, 0]
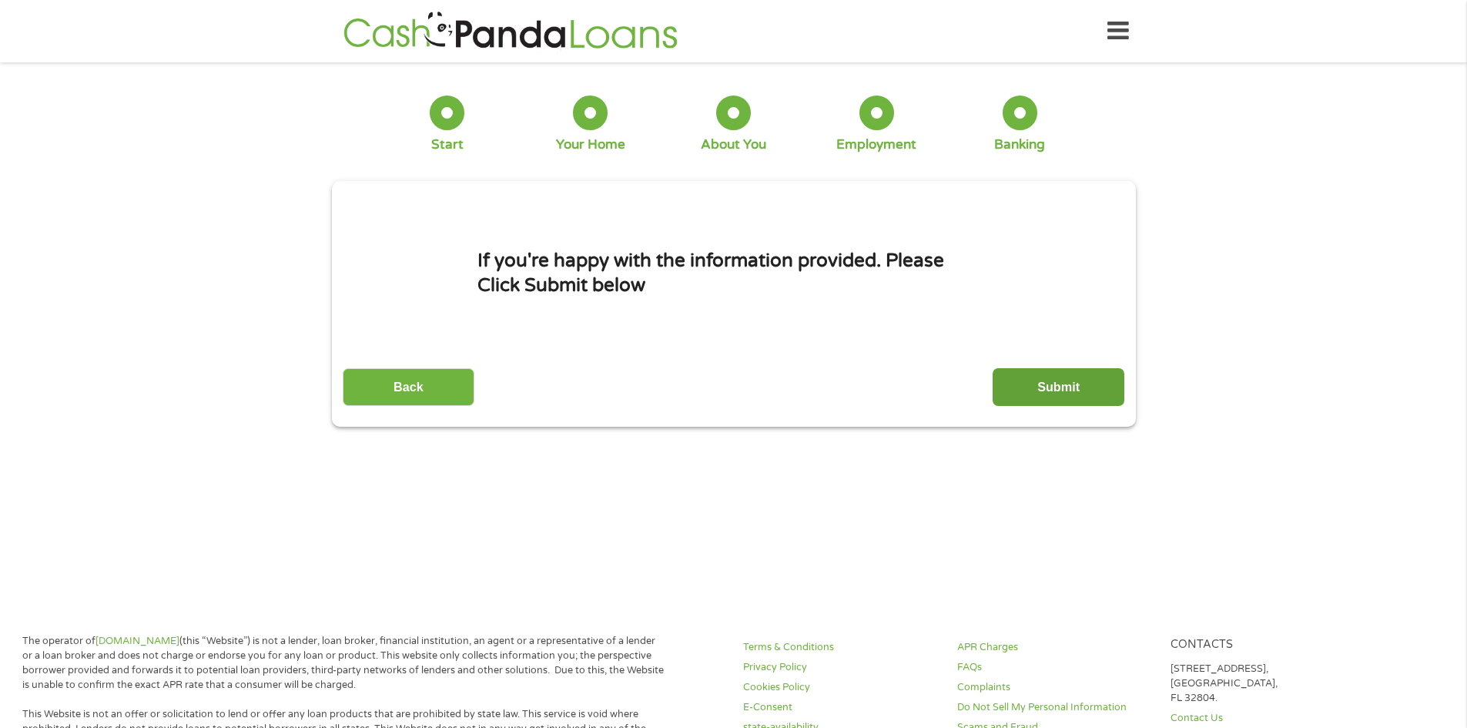
click at [1001, 374] on input "Submit" at bounding box center [1059, 387] width 132 height 38
